Goal: Register for event/course

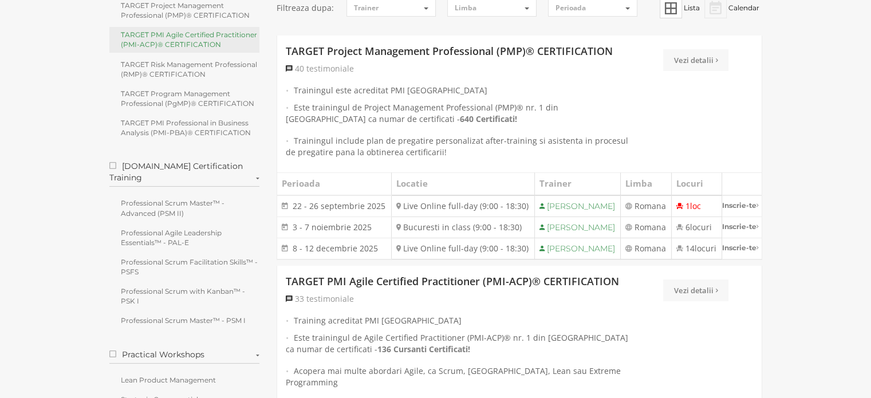
click at [200, 35] on link "TARGET PMI Agile Certified Practitioner (PMI-ACP)® CERTIFICATION" at bounding box center [184, 39] width 151 height 25
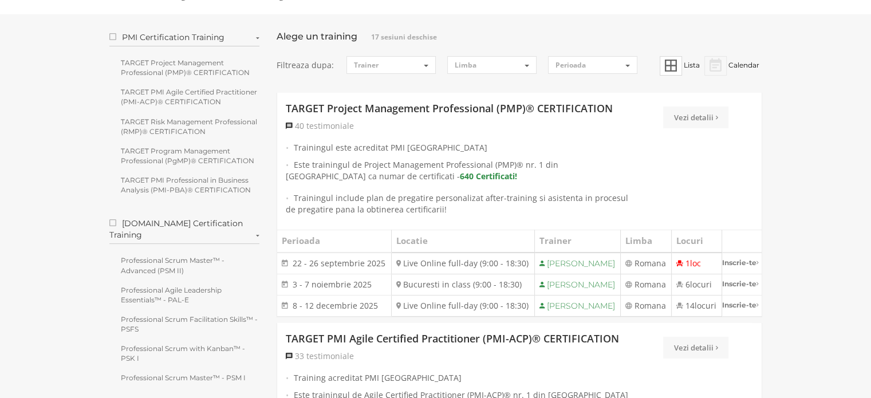
click at [460, 173] on strong "640 Certificati!" at bounding box center [488, 176] width 57 height 11
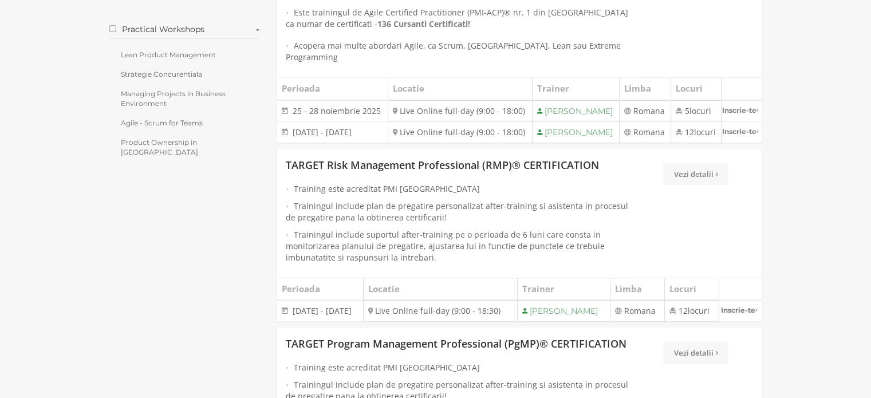
scroll to position [515, 0]
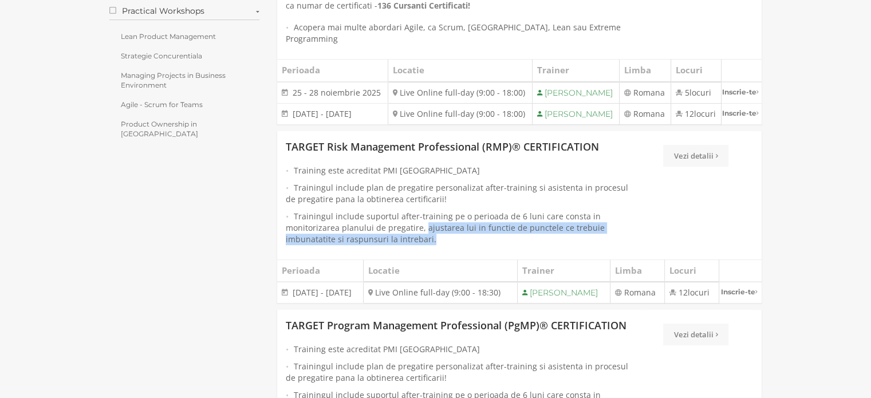
drag, startPoint x: 423, startPoint y: 265, endPoint x: 605, endPoint y: 278, distance: 183.1
click at [605, 245] on li "Trainingul include suportul after-training pe o perioada de 6 luni care consta …" at bounding box center [459, 228] width 346 height 34
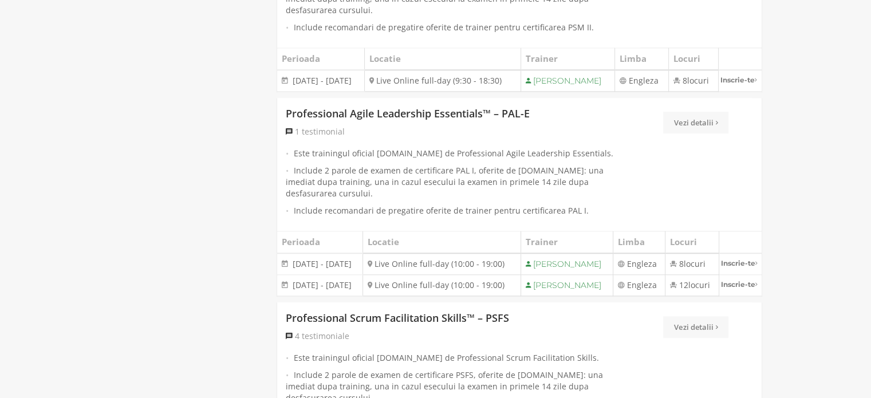
scroll to position [1317, 0]
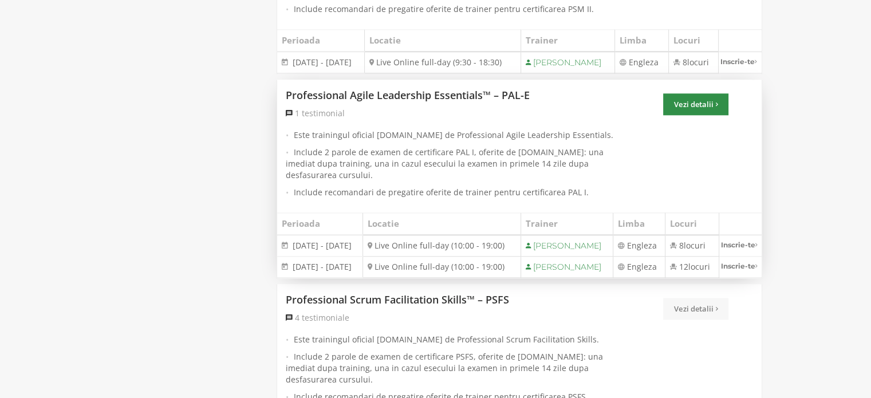
click at [696, 115] on link "Vezi detalii" at bounding box center [695, 104] width 65 height 22
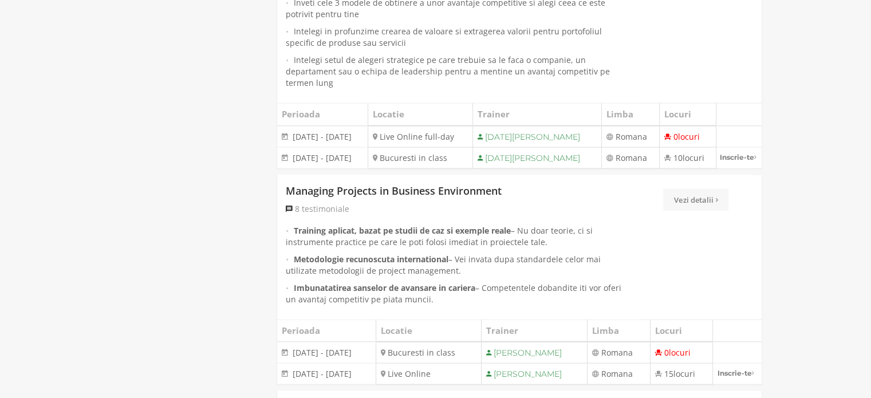
scroll to position [2347, 0]
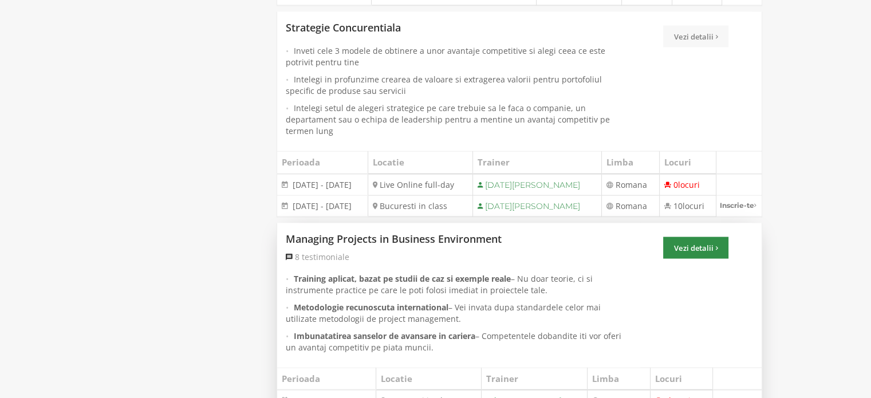
click at [712, 237] on link "Vezi detalii" at bounding box center [695, 248] width 65 height 22
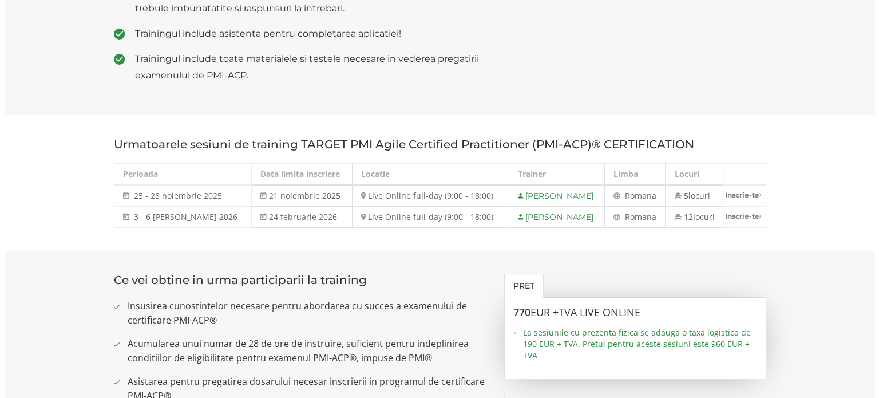
scroll to position [515, 0]
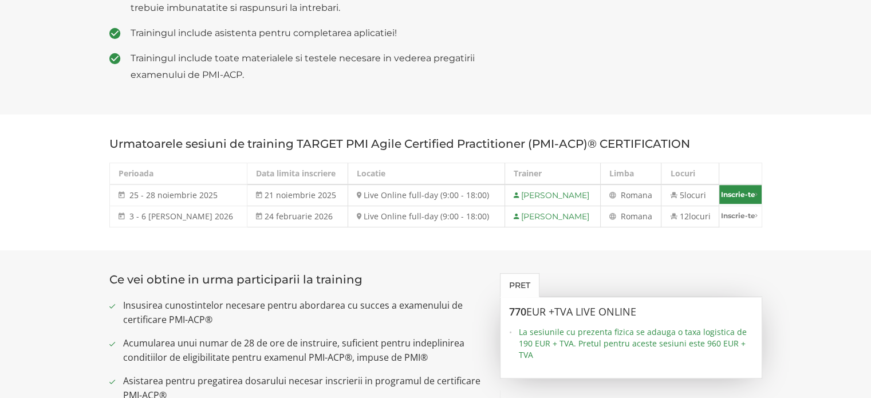
click at [740, 193] on link "Inscrie-te" at bounding box center [740, 194] width 42 height 19
select select "Live Online full-day (9:00 - 18:00) - 25 noiembrie - 28 noiembrie 2025"
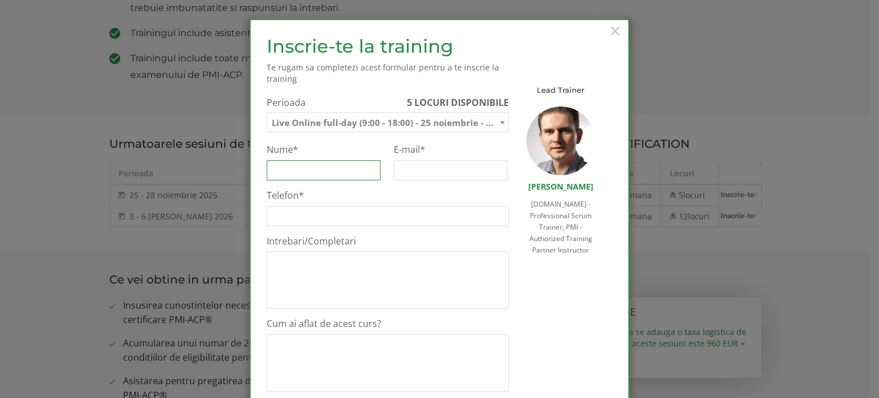
click at [321, 168] on input "Nume *" at bounding box center [324, 170] width 114 height 20
type input "b"
type input "BENEA ROXANA"
click at [409, 168] on input "E-mail *" at bounding box center [451, 170] width 114 height 20
type input "benea_roxana_52@yahoo.com"
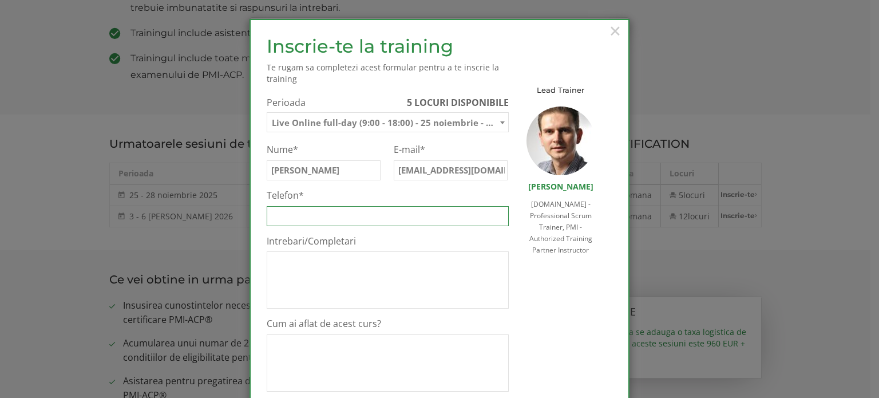
type input "0724494127"
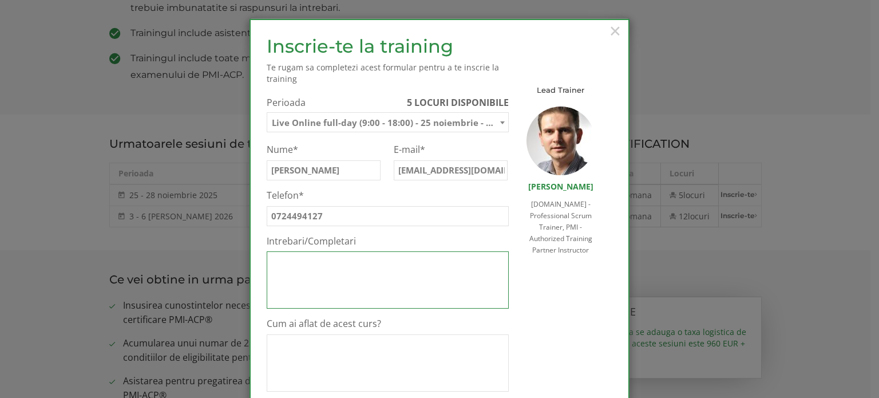
click at [366, 283] on textarea "Intrebari/Completari" at bounding box center [388, 279] width 242 height 57
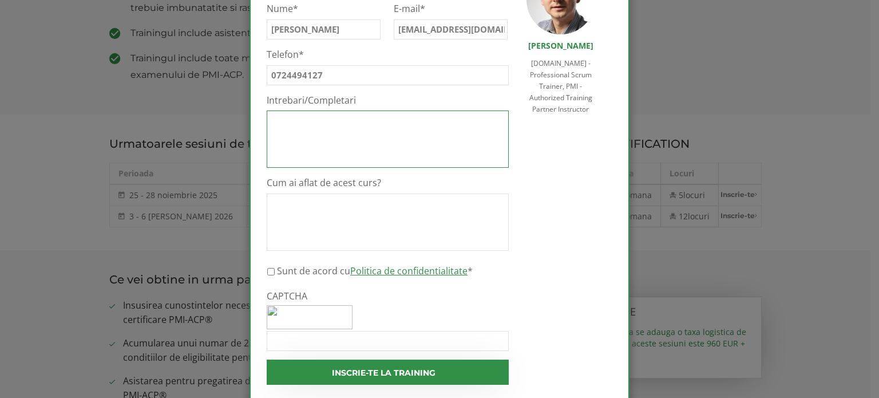
scroll to position [172, 0]
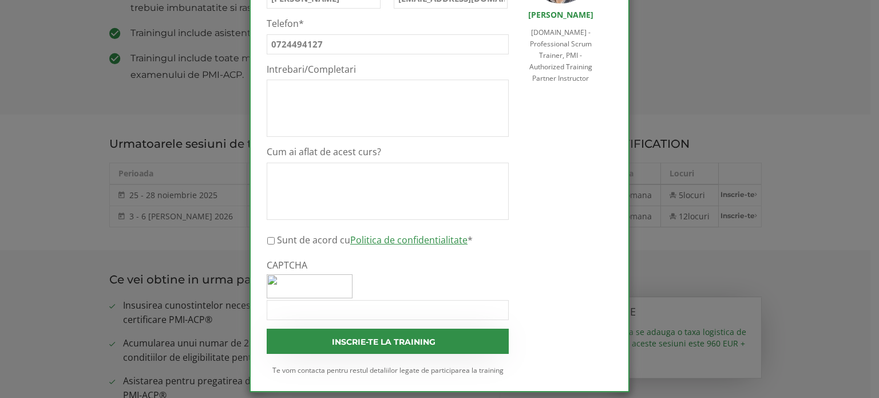
click at [267, 239] on input "Sunt de acord cu Politica de confidentialitate *" at bounding box center [270, 241] width 7 height 20
checkbox input "true"
click at [279, 307] on input "CAPTCHA" at bounding box center [388, 310] width 242 height 20
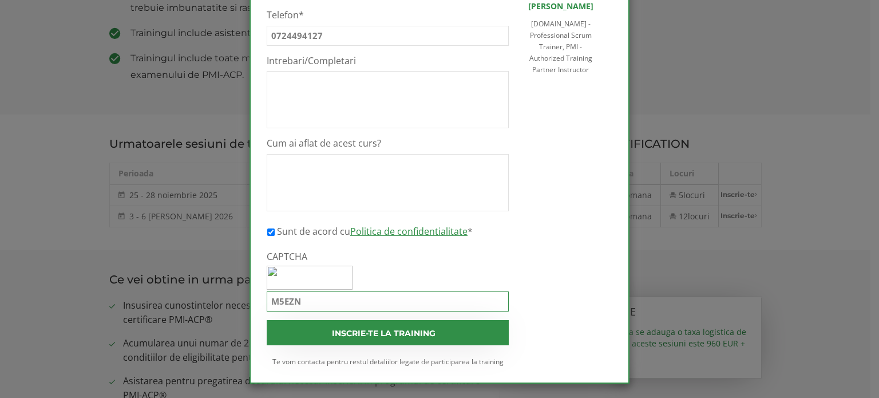
scroll to position [183, 0]
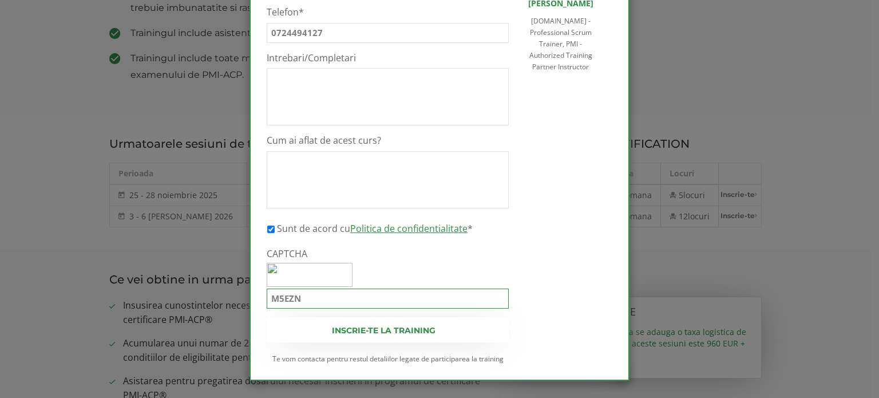
type input "M5EZN"
click at [384, 327] on input "Inscrie-te la training" at bounding box center [388, 329] width 242 height 25
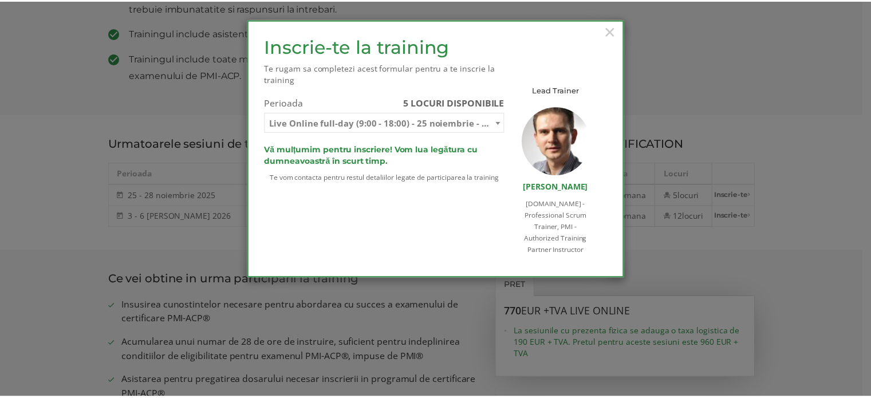
scroll to position [0, 0]
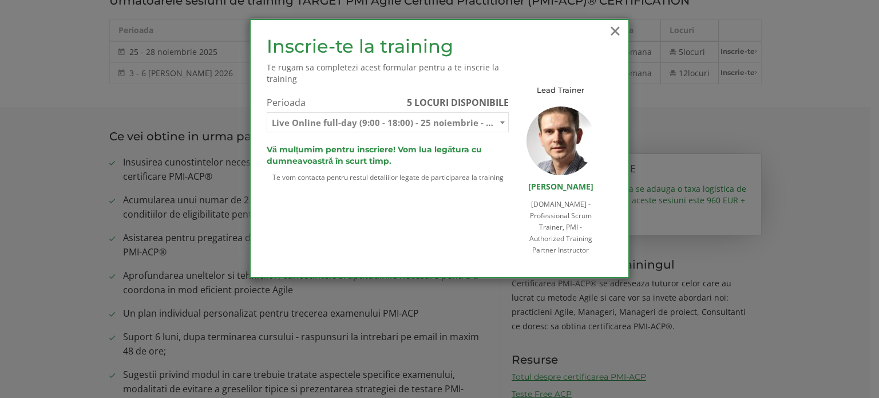
click at [621, 26] on span "×" at bounding box center [615, 30] width 15 height 31
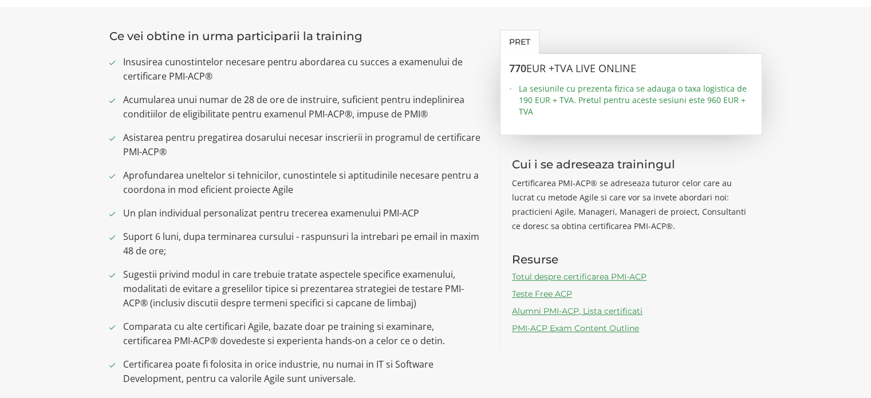
scroll to position [773, 0]
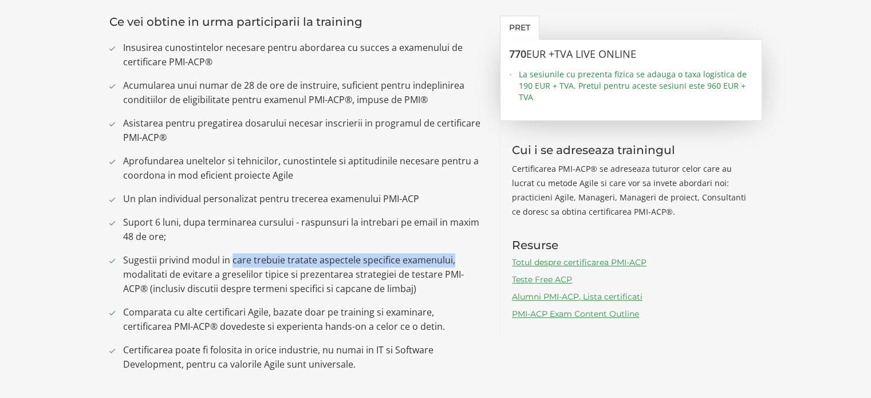
drag, startPoint x: 231, startPoint y: 258, endPoint x: 459, endPoint y: 258, distance: 228.4
click at [459, 258] on span "Sugestii privind modul in care trebuie tratate aspectele specifice examenului, …" at bounding box center [303, 274] width 360 height 43
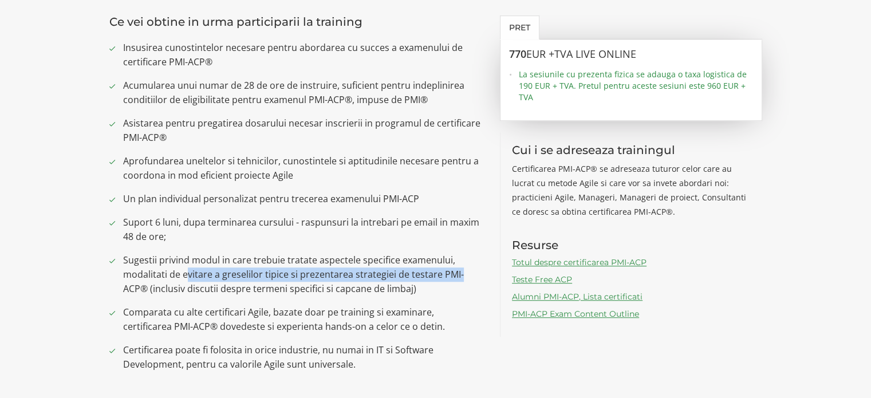
drag, startPoint x: 187, startPoint y: 274, endPoint x: 459, endPoint y: 274, distance: 271.4
click at [459, 274] on span "Sugestii privind modul in care trebuie tratate aspectele specifice examenului, …" at bounding box center [303, 274] width 360 height 43
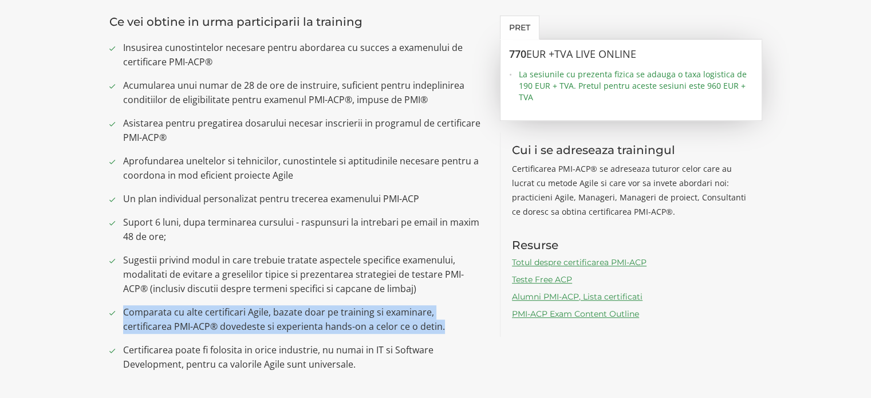
drag, startPoint x: 121, startPoint y: 313, endPoint x: 483, endPoint y: 321, distance: 361.4
click at [483, 321] on div "Ce vei obtine in urma participarii la training Insusirea cunostintelor necesare…" at bounding box center [296, 197] width 391 height 365
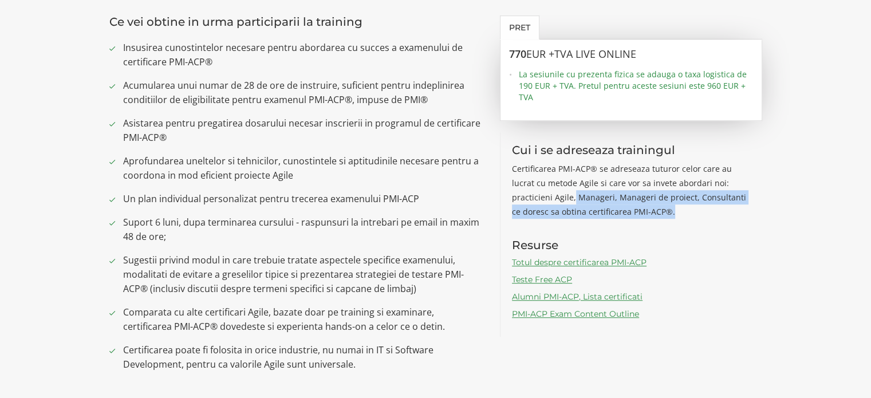
drag, startPoint x: 533, startPoint y: 196, endPoint x: 759, endPoint y: 210, distance: 226.0
click at [759, 210] on div "Cui i se adreseaza trainingul Certificarea PMI-ACP® se adreseaza tuturor celor …" at bounding box center [631, 234] width 262 height 204
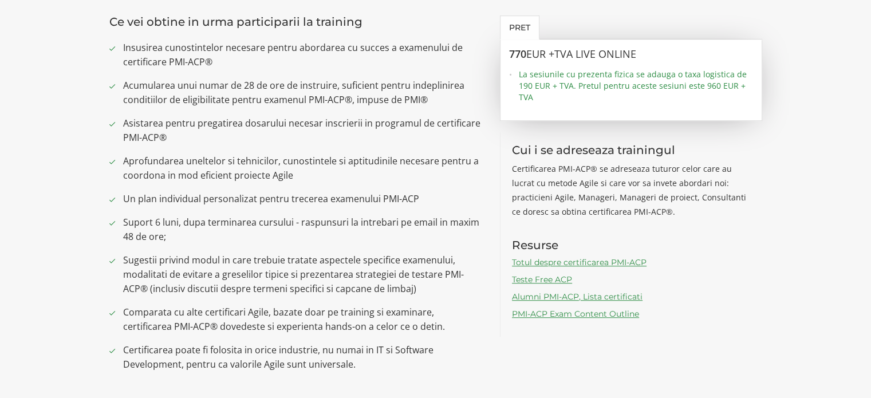
click at [736, 263] on li "Totul despre certificarea PMI-ACP" at bounding box center [631, 262] width 239 height 11
click at [544, 275] on link "Teste Free ACP" at bounding box center [542, 279] width 60 height 10
click at [554, 262] on link "Totul despre certificarea PMI-ACP" at bounding box center [579, 262] width 135 height 10
click at [557, 294] on link "Alumni PMI-ACP, Lista certificati" at bounding box center [577, 296] width 131 height 10
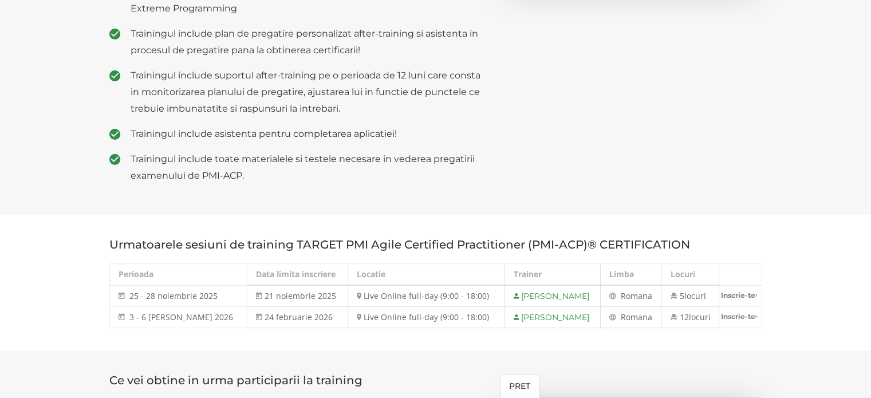
scroll to position [315, 0]
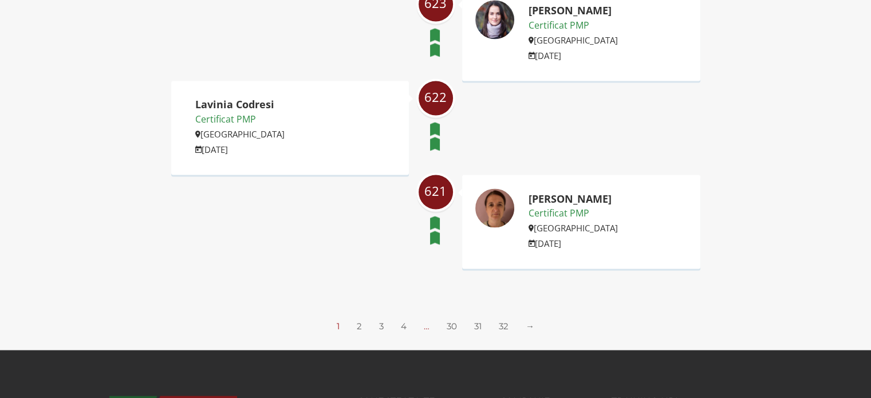
scroll to position [1832, 0]
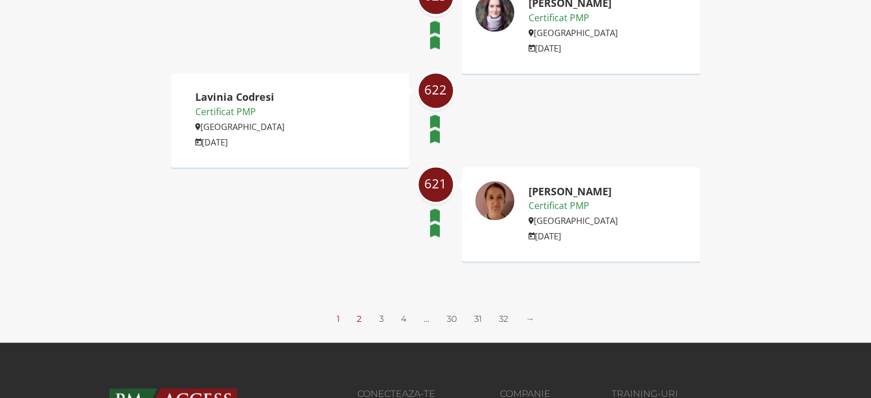
click at [357, 313] on link "2" at bounding box center [359, 318] width 5 height 11
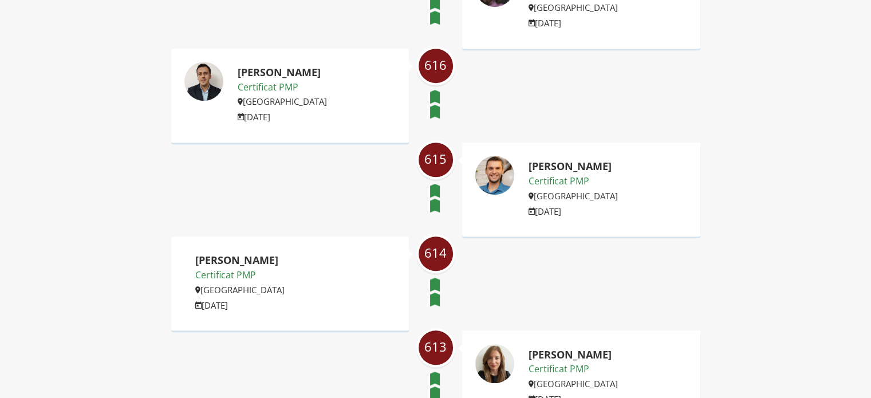
scroll to position [286, 0]
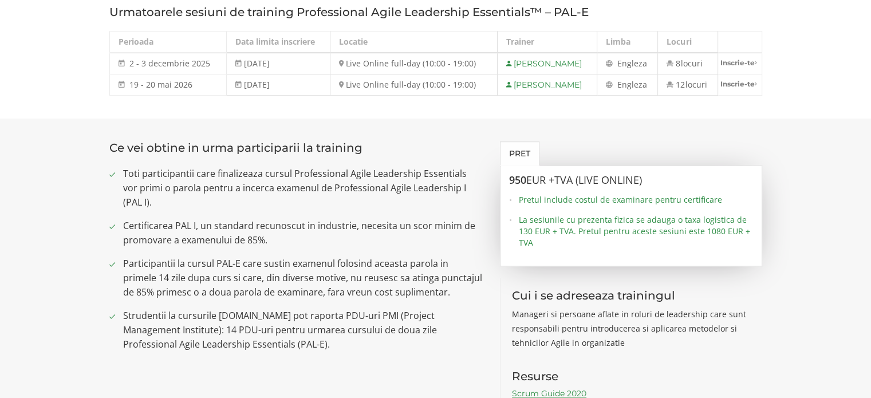
scroll to position [859, 0]
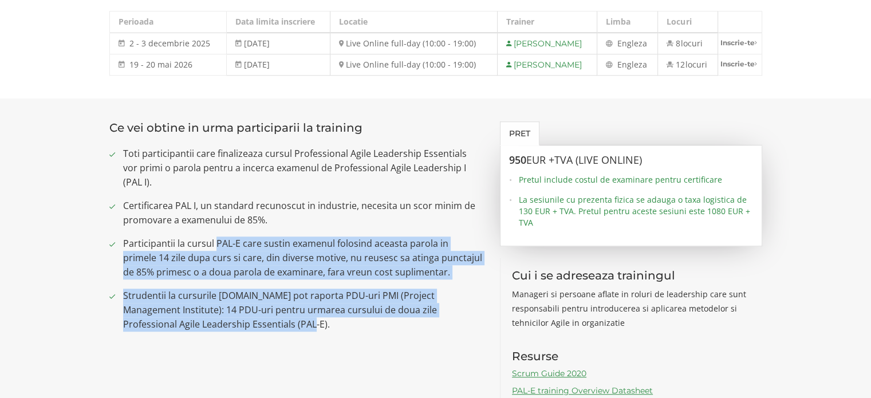
drag, startPoint x: 218, startPoint y: 212, endPoint x: 595, endPoint y: 298, distance: 387.4
click at [484, 298] on div "Ce vei obtine in urma participarii la training Toti participantii care finalize…" at bounding box center [296, 230] width 391 height 219
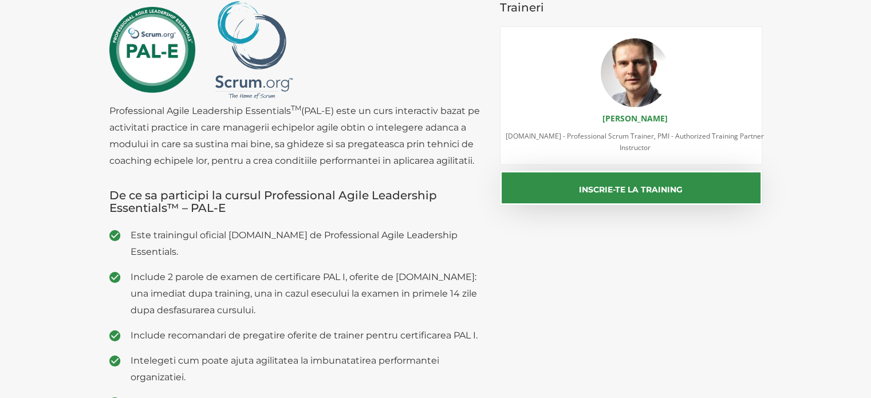
scroll to position [0, 0]
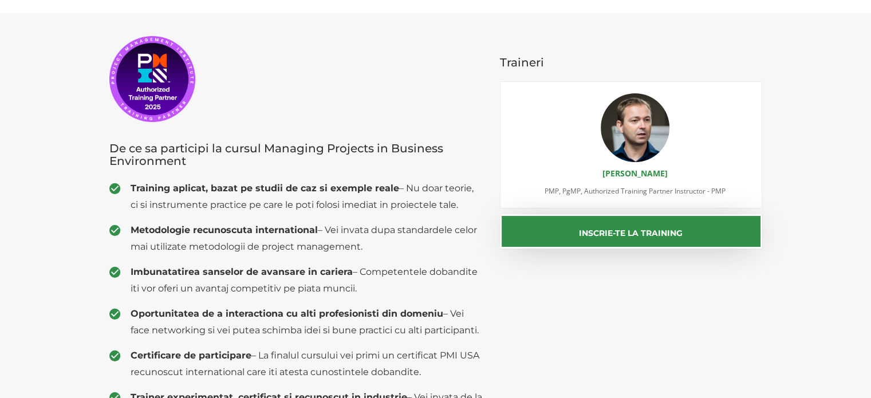
scroll to position [115, 0]
